Goal: Task Accomplishment & Management: Use online tool/utility

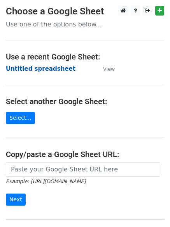
click at [36, 66] on strong "Untitled spreadsheet" at bounding box center [41, 68] width 70 height 7
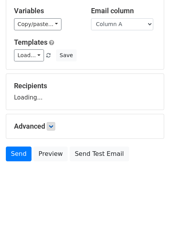
scroll to position [44, 0]
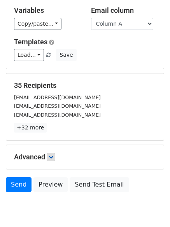
click at [52, 124] on p "+32 more" at bounding box center [85, 128] width 142 height 10
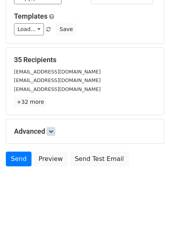
scroll to position [75, 0]
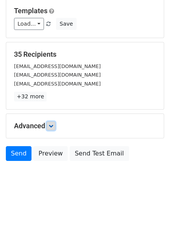
click at [54, 130] on link at bounding box center [51, 126] width 9 height 9
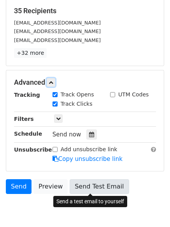
scroll to position [151, 0]
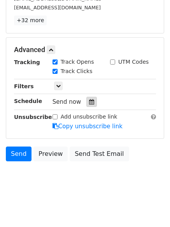
click at [89, 104] on icon at bounding box center [91, 101] width 5 height 5
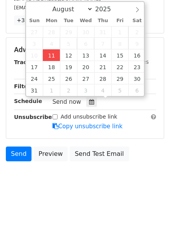
type input "2025-08-11 12:00"
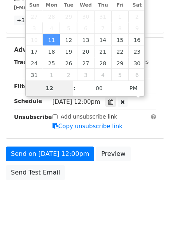
type input "4"
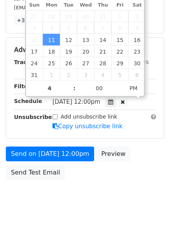
type input "2025-08-11 16:00"
click at [72, 189] on body "New Campaign Daily emails left: 50 Google Sheet: Untitled spreadsheet Variables…" at bounding box center [85, 35] width 170 height 360
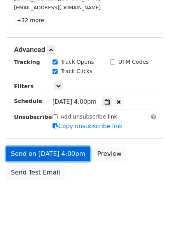
click at [73, 161] on link "Send on Aug 11 at 4:00pm" at bounding box center [48, 154] width 84 height 15
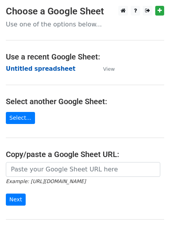
click at [55, 65] on strong "Untitled spreadsheet" at bounding box center [41, 68] width 70 height 7
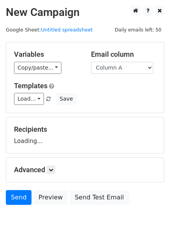
click at [124, 68] on select "Column A Column B Column C" at bounding box center [122, 68] width 62 height 12
select select "Column B"
click at [91, 62] on select "Column A Column B Column C" at bounding box center [122, 68] width 62 height 12
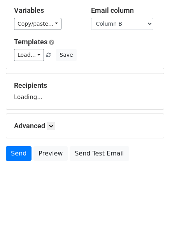
scroll to position [44, 0]
click at [53, 127] on icon at bounding box center [51, 126] width 5 height 5
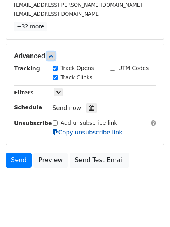
scroll to position [147, 0]
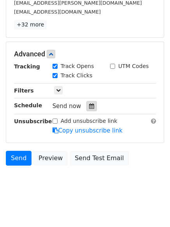
click at [91, 109] on div at bounding box center [91, 106] width 10 height 10
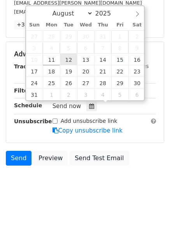
type input "2025-08-12 12:00"
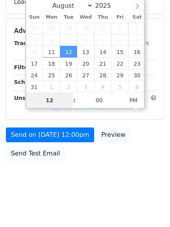
scroll to position [139, 0]
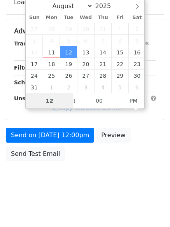
type input "5"
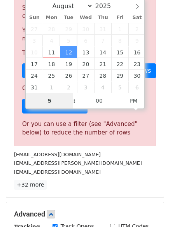
scroll to position [147, 0]
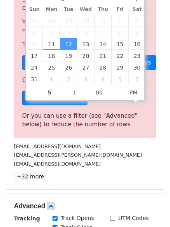
type input "2025-08-12 17:00"
click at [94, 180] on p "+32 more" at bounding box center [85, 177] width 142 height 10
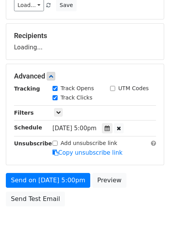
scroll to position [139, 0]
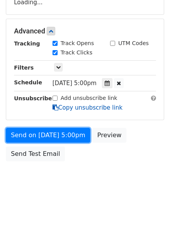
click at [78, 136] on form "Variables Copy/paste... {{Column A}} {{Column B}} {{Column C}} Email column Col…" at bounding box center [85, 34] width 158 height 262
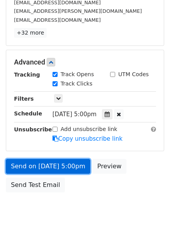
click at [75, 170] on link "Send on Aug 12 at 5:00pm" at bounding box center [48, 166] width 84 height 15
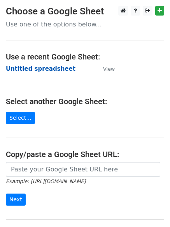
click at [42, 66] on strong "Untitled spreadsheet" at bounding box center [41, 68] width 70 height 7
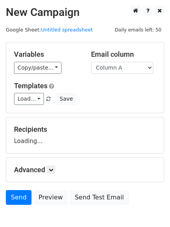
select select "Column C"
click at [91, 62] on select "Column A Column B Column C" at bounding box center [122, 68] width 62 height 12
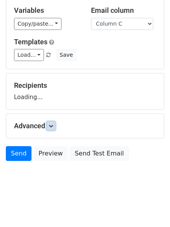
click at [52, 130] on link at bounding box center [51, 126] width 9 height 9
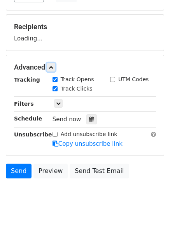
scroll to position [107, 0]
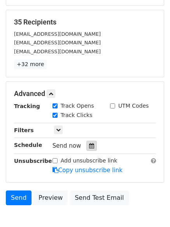
click at [89, 144] on icon at bounding box center [91, 145] width 5 height 5
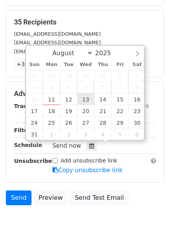
type input "2025-08-13 12:00"
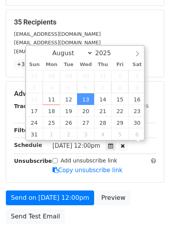
scroll to position [0, 0]
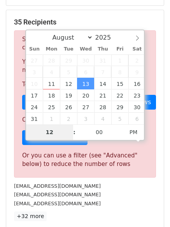
type input "6"
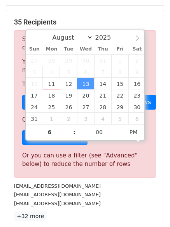
type input "2025-08-13 18:00"
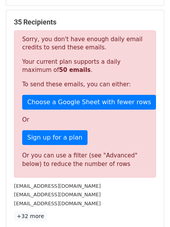
click at [109, 198] on div "lindenbaumsarah@gmail.com" at bounding box center [85, 194] width 154 height 9
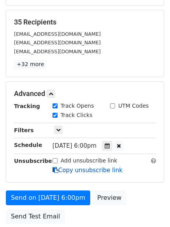
click at [74, 167] on link "Copy unsubscribe link" at bounding box center [87, 170] width 70 height 7
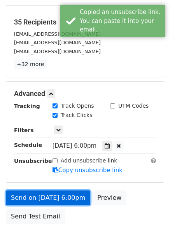
click at [73, 197] on link "Send on Aug 13 at 6:00pm" at bounding box center [48, 198] width 84 height 15
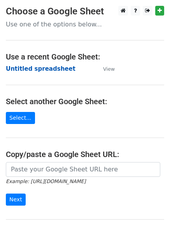
click at [49, 72] on strong "Untitled spreadsheet" at bounding box center [41, 68] width 70 height 7
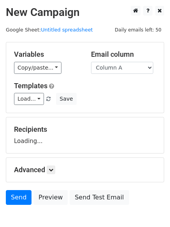
click at [116, 68] on select "Column A Column B Column C" at bounding box center [122, 68] width 62 height 12
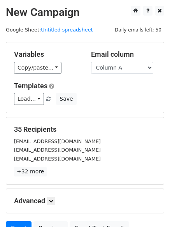
click at [80, 98] on div "Load... No templates saved Save" at bounding box center [85, 99] width 154 height 12
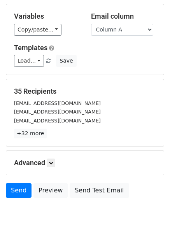
scroll to position [75, 0]
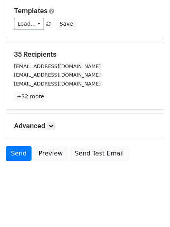
click at [53, 131] on div "Advanced Tracking Track Opens UTM Codes Track Clicks Filters Only include sprea…" at bounding box center [84, 126] width 157 height 24
click at [53, 125] on icon at bounding box center [51, 126] width 5 height 5
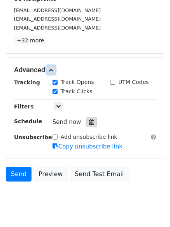
scroll to position [132, 0]
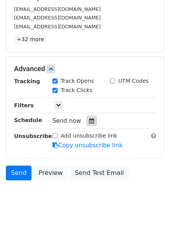
click at [89, 118] on icon at bounding box center [91, 120] width 5 height 5
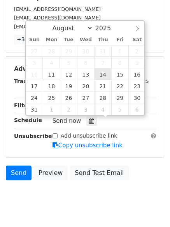
type input "[DATE] 12:00"
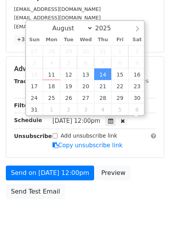
scroll to position [0, 0]
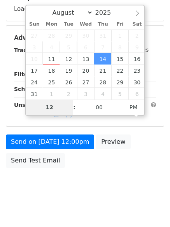
type input "7"
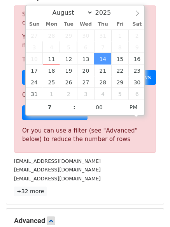
type input "[DATE] 19:00"
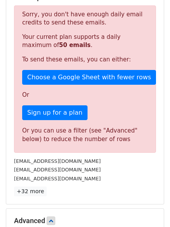
click at [112, 191] on p "+32 more" at bounding box center [85, 192] width 142 height 10
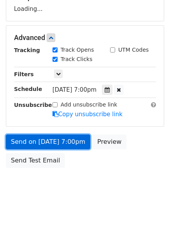
click at [69, 145] on link "Send on [DATE] 7:00pm" at bounding box center [48, 142] width 84 height 15
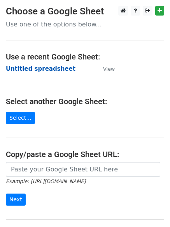
click at [37, 69] on strong "Untitled spreadsheet" at bounding box center [41, 68] width 70 height 7
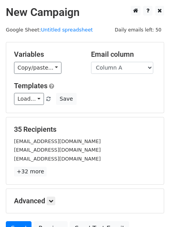
click at [123, 85] on h5 "Templates" at bounding box center [85, 86] width 142 height 9
click at [124, 68] on select "Column A Column B Column C" at bounding box center [122, 68] width 62 height 12
click at [91, 62] on select "Column A Column B Column C" at bounding box center [122, 68] width 62 height 12
click at [119, 63] on select "Column A Column B Column C" at bounding box center [122, 68] width 62 height 12
select select "Column B"
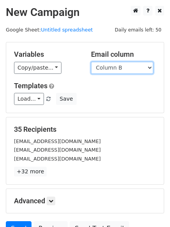
click at [91, 62] on select "Column A Column B Column C" at bounding box center [122, 68] width 62 height 12
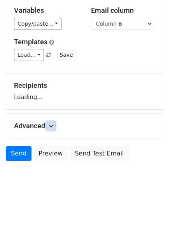
click at [51, 128] on link at bounding box center [51, 126] width 9 height 9
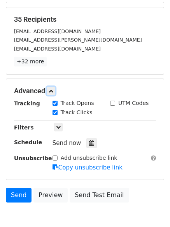
scroll to position [111, 0]
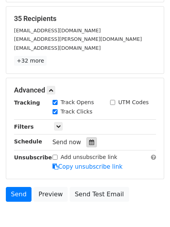
click at [91, 145] on div at bounding box center [91, 142] width 10 height 10
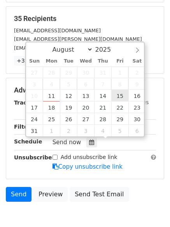
type input "2025-08-15 12:00"
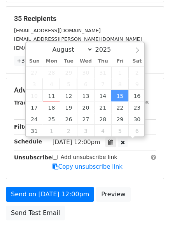
scroll to position [0, 0]
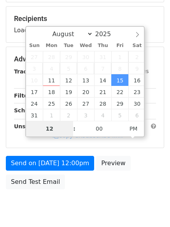
type input "8"
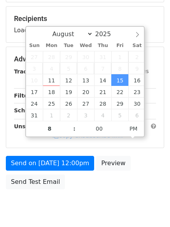
type input "2025-08-15 20:00"
click at [108, 203] on body "New Campaign Daily emails left: 50 Google Sheet: Untitled spreadsheet Variables…" at bounding box center [85, 59] width 170 height 329
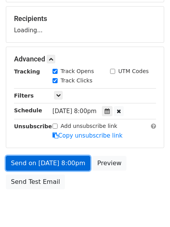
click at [72, 167] on link "Send on Aug 15 at 8:00pm" at bounding box center [48, 163] width 84 height 15
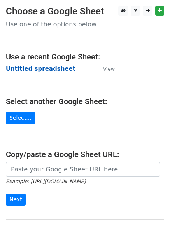
click at [34, 65] on strong "Untitled spreadsheet" at bounding box center [41, 68] width 70 height 7
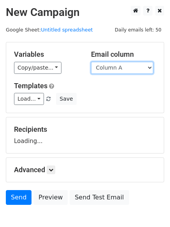
drag, startPoint x: 0, startPoint y: 0, endPoint x: 136, endPoint y: 71, distance: 153.4
click at [136, 71] on select "Column A Column B Column C" at bounding box center [122, 68] width 62 height 12
select select "Column C"
click at [91, 62] on select "Column A Column B Column C" at bounding box center [122, 68] width 62 height 12
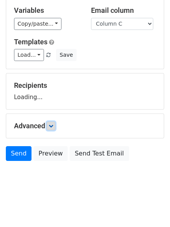
click at [51, 126] on icon at bounding box center [51, 126] width 5 height 5
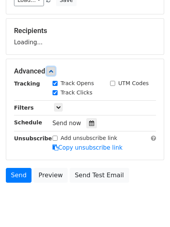
scroll to position [102, 0]
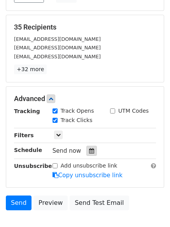
click at [89, 151] on icon at bounding box center [91, 150] width 5 height 5
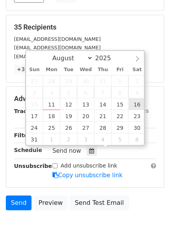
type input "2025-08-16 12:00"
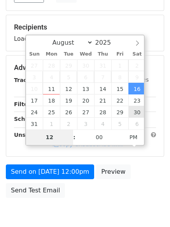
type input "9"
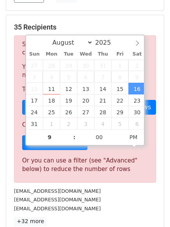
type input "2025-08-16 21:00"
click at [115, 207] on div "vivienne.baldassare@wsu.edu" at bounding box center [85, 208] width 154 height 9
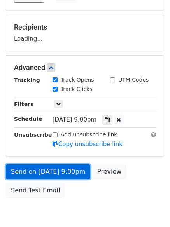
click at [80, 173] on link "Send on Aug 16 at 9:00pm" at bounding box center [48, 171] width 84 height 15
